Goal: Task Accomplishment & Management: Manage account settings

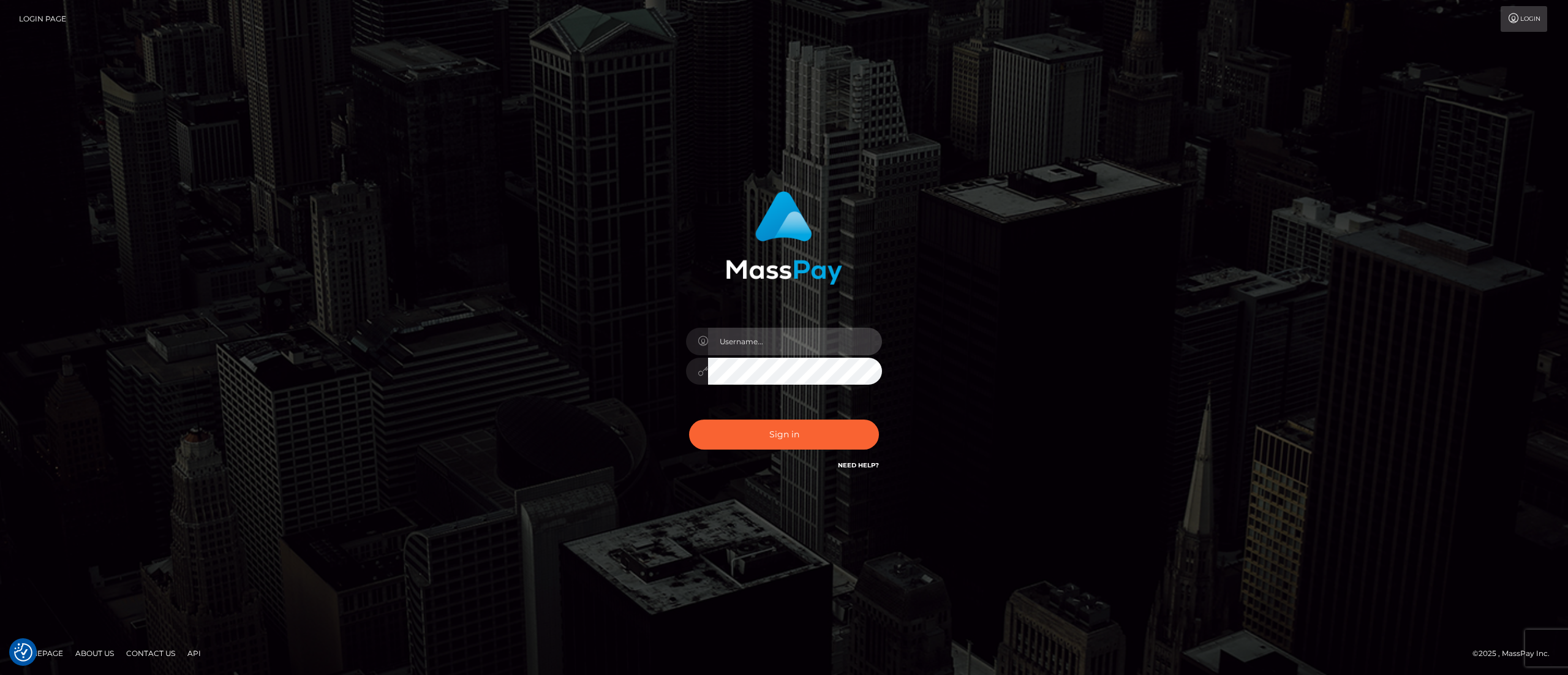
type input "[PERSON_NAME].[PERSON_NAME]"
click at [775, 450] on div "Sign in Need Help?" at bounding box center [784, 439] width 215 height 54
click at [768, 440] on button "Sign in" at bounding box center [784, 435] width 190 height 30
type input "[PERSON_NAME].[PERSON_NAME]"
click at [811, 431] on button "Sign in" at bounding box center [784, 435] width 190 height 30
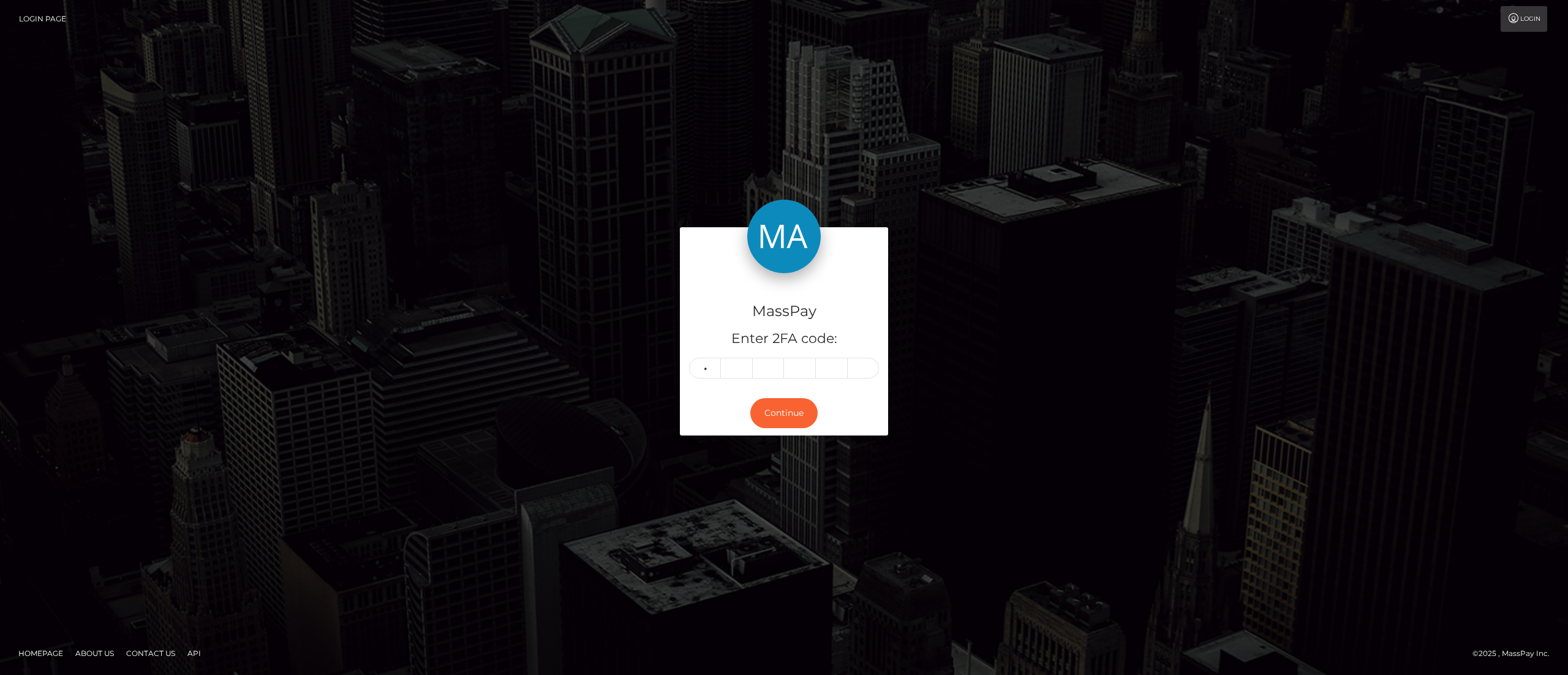
type input "1"
type input "5"
type input "7"
type input "2"
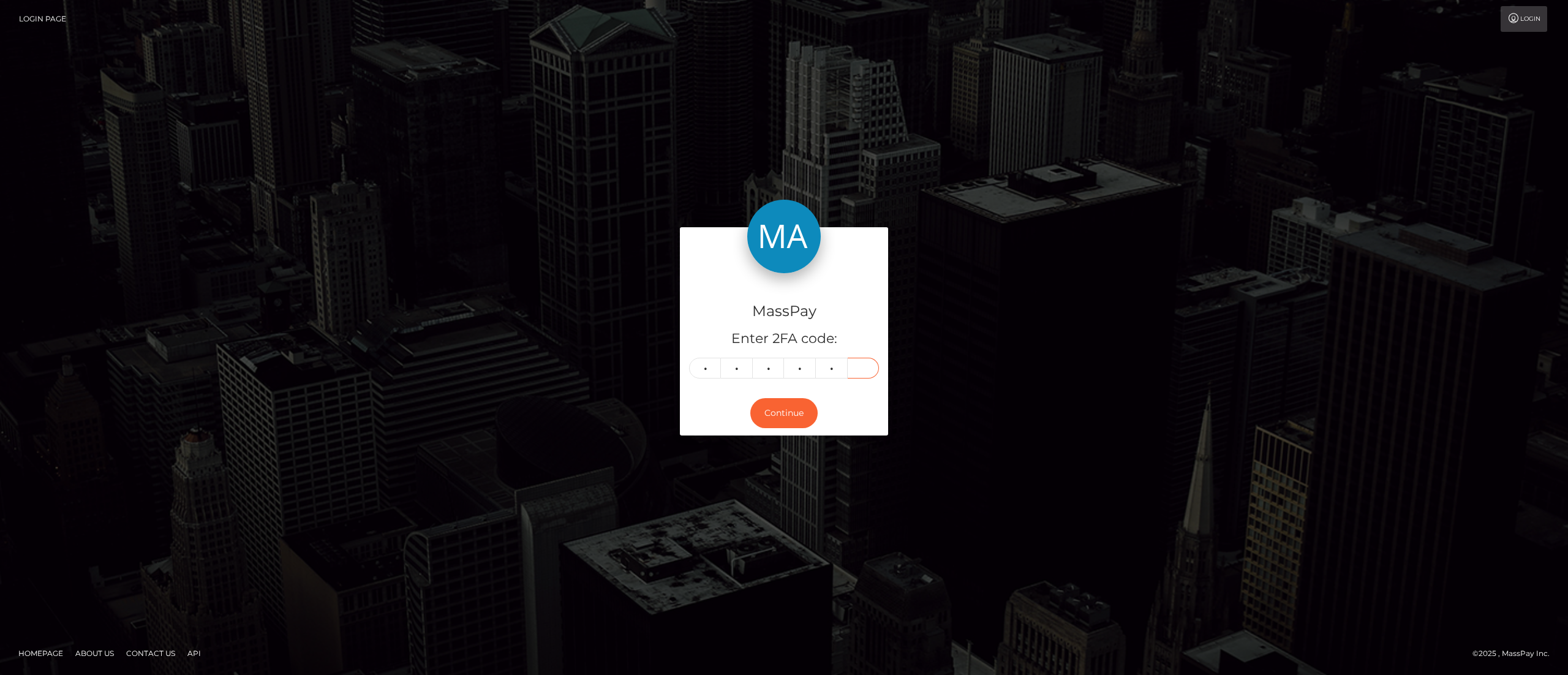
type input "5"
